Goal: Information Seeking & Learning: Find specific page/section

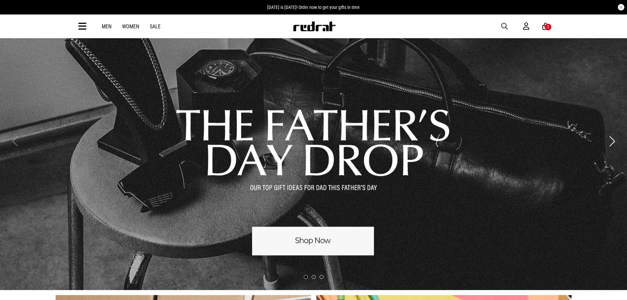
scroll to position [33, 0]
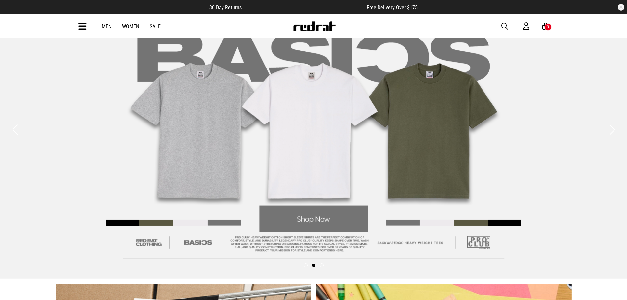
click at [15, 133] on button "Previous slide" at bounding box center [15, 129] width 9 height 14
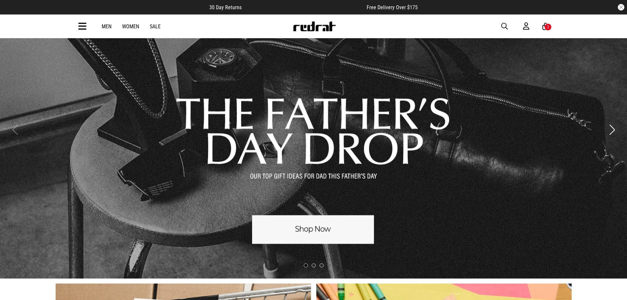
click at [315, 228] on link "1 / 3" at bounding box center [313, 129] width 627 height 297
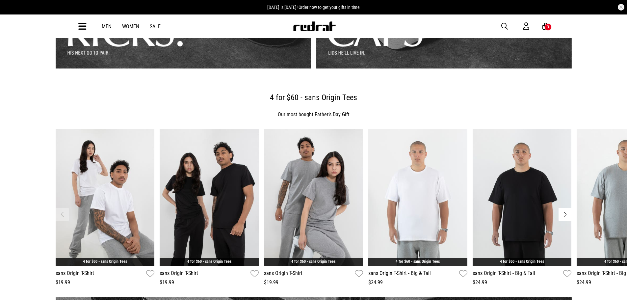
scroll to position [263, 0]
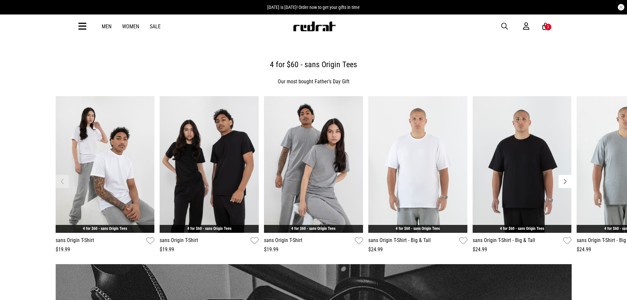
click at [565, 182] on button "Next slide" at bounding box center [564, 181] width 13 height 13
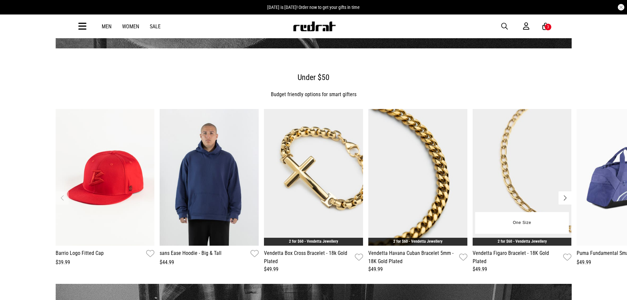
scroll to position [691, 0]
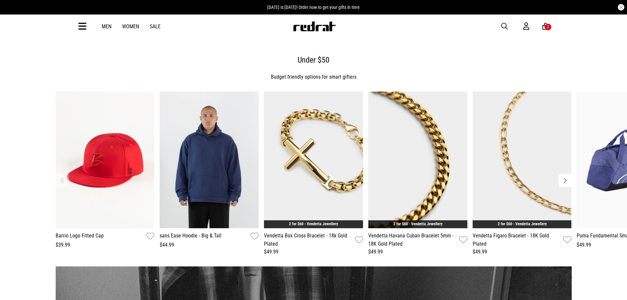
click at [564, 181] on button "Next slide" at bounding box center [564, 180] width 13 height 13
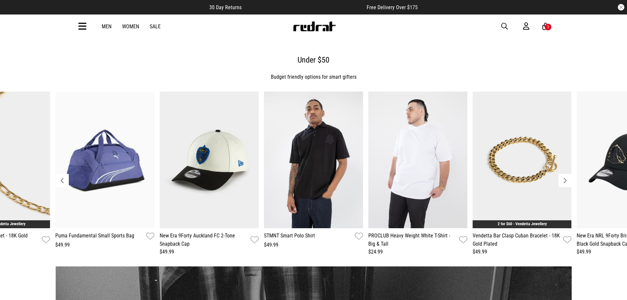
click at [566, 180] on button "Next slide" at bounding box center [564, 180] width 13 height 13
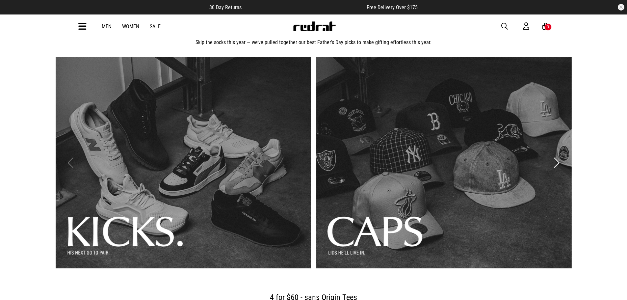
scroll to position [0, 0]
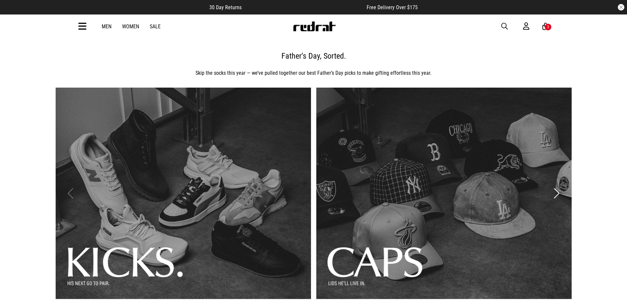
click at [311, 30] on img at bounding box center [313, 26] width 43 height 10
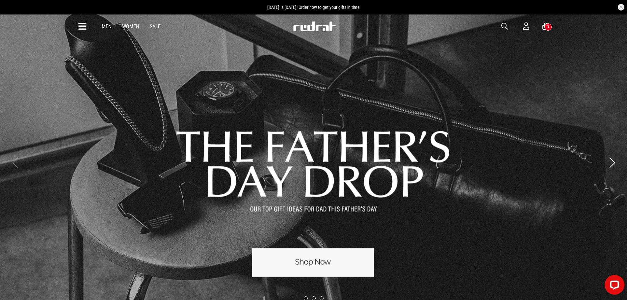
click at [501, 24] on span "button" at bounding box center [504, 26] width 7 height 8
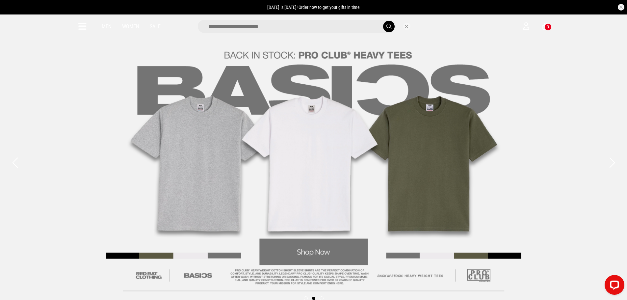
click at [320, 30] on input "search" at bounding box center [297, 26] width 198 height 13
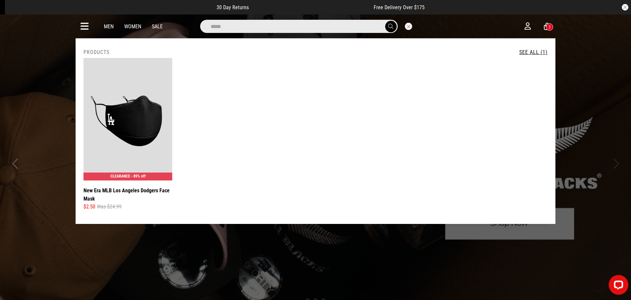
drag, startPoint x: 232, startPoint y: 28, endPoint x: 181, endPoint y: 28, distance: 51.0
click at [181, 28] on div "*****" at bounding box center [310, 26] width 430 height 13
paste input "search"
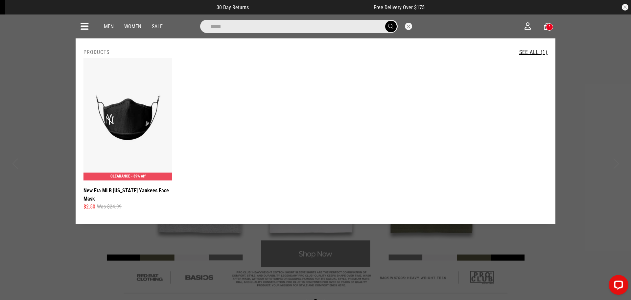
drag, startPoint x: 225, startPoint y: 25, endPoint x: 192, endPoint y: 25, distance: 33.5
click at [192, 25] on div "*****" at bounding box center [310, 26] width 430 height 13
paste input "search"
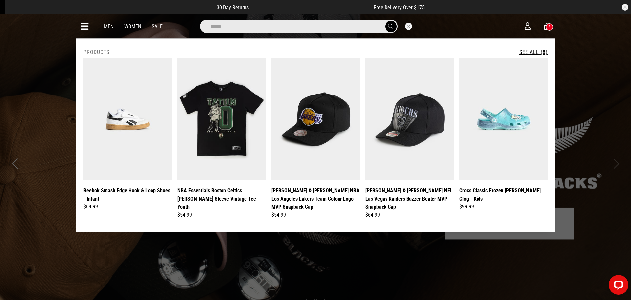
drag, startPoint x: 246, startPoint y: 23, endPoint x: 180, endPoint y: 26, distance: 66.5
click at [181, 26] on div "*****" at bounding box center [310, 26] width 430 height 13
paste input "search"
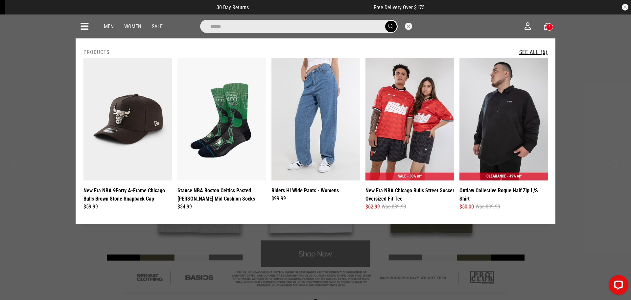
drag, startPoint x: 237, startPoint y: 28, endPoint x: 188, endPoint y: 27, distance: 48.4
click at [188, 27] on div "*****" at bounding box center [310, 26] width 430 height 13
paste input "search"
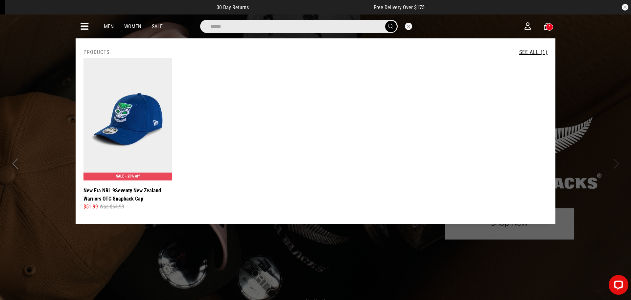
type input "*****"
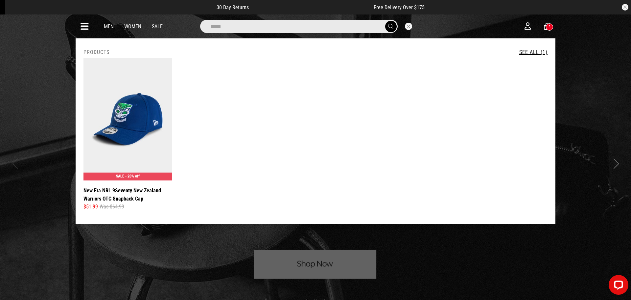
drag, startPoint x: 407, startPoint y: 26, endPoint x: 371, endPoint y: 3, distance: 43.1
click at [407, 26] on button "Close search" at bounding box center [408, 26] width 7 height 7
